Goal: Task Accomplishment & Management: Manage account settings

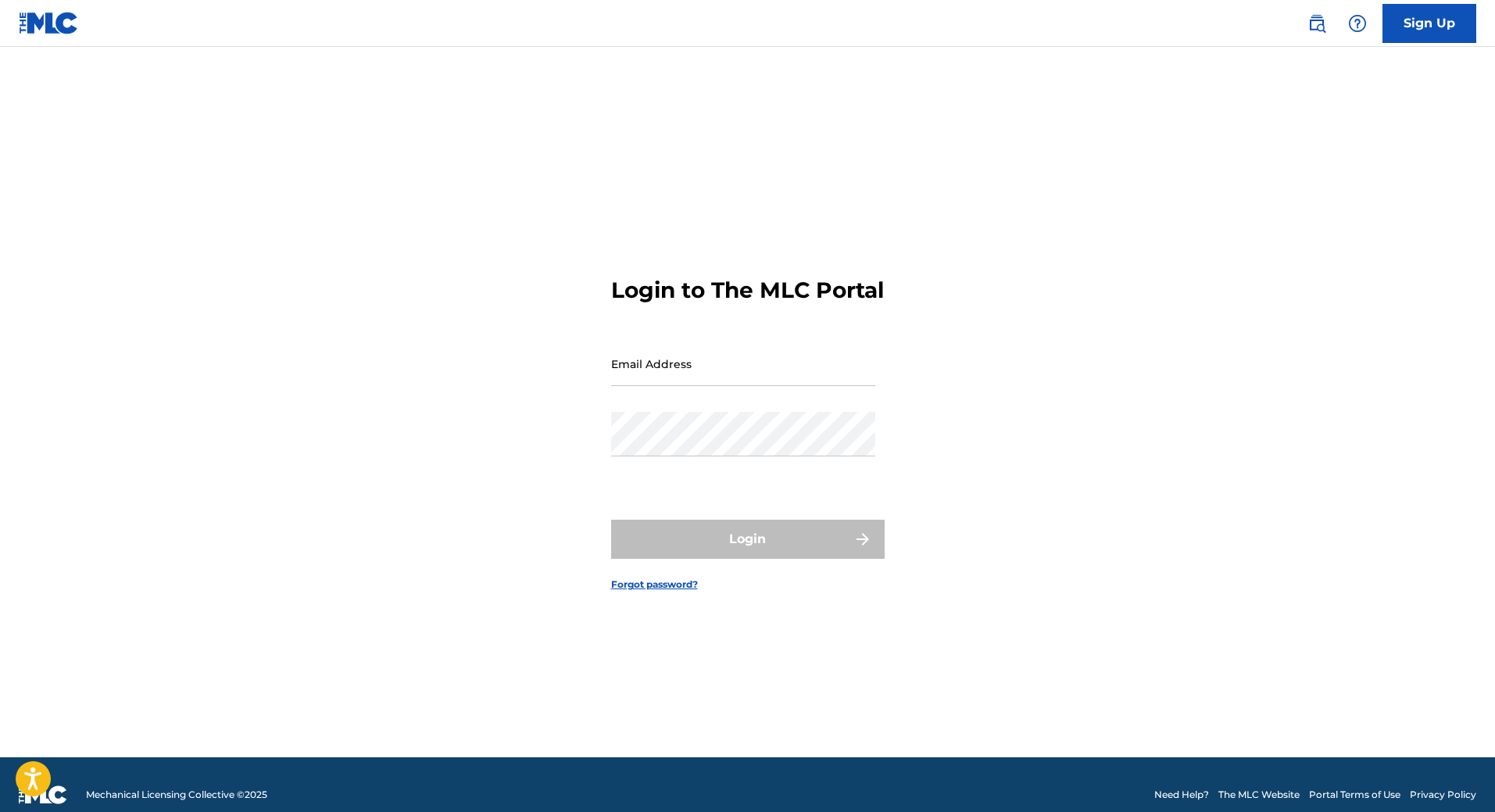
click at [731, 385] on input "Email Address" at bounding box center [742, 363] width 264 height 45
type input "support-noticket@thundertech.com"
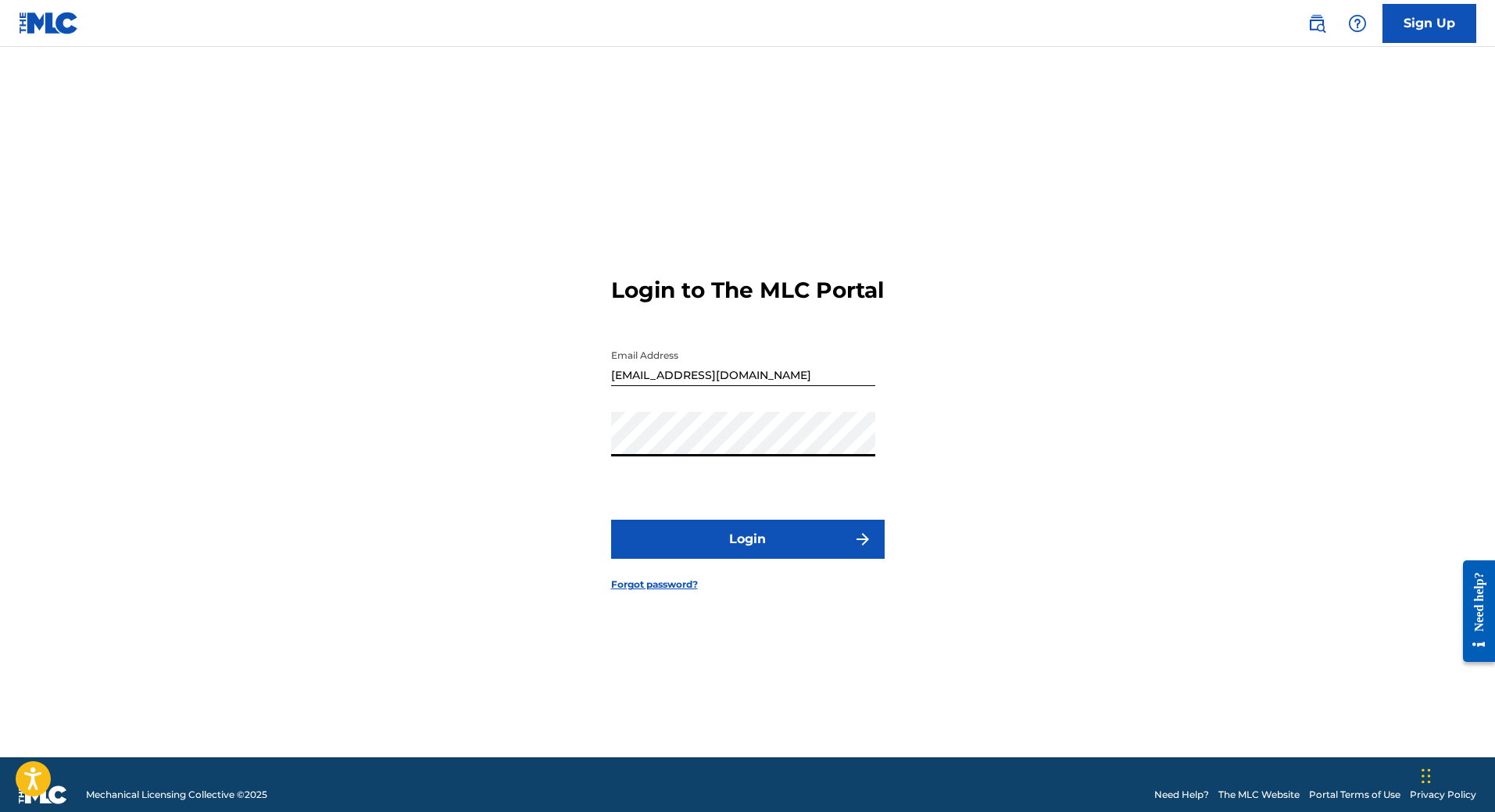
click at [611, 520] on button "Login" at bounding box center [747, 540] width 273 height 39
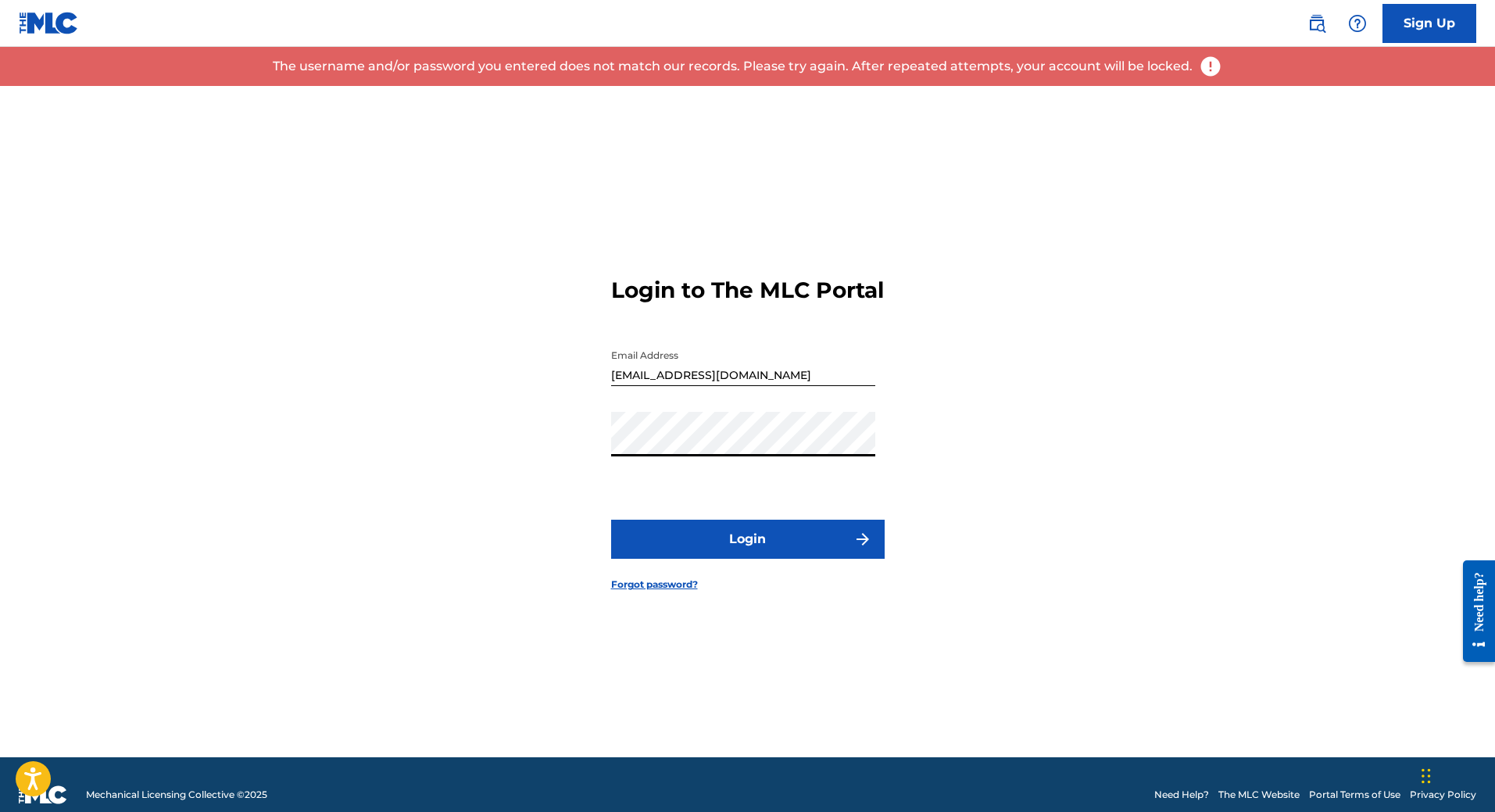
click at [1183, 194] on div "Login to The MLC Portal Email Address support-noticket@thundertech.com Password…" at bounding box center [747, 421] width 1094 height 671
